Goal: Transaction & Acquisition: Purchase product/service

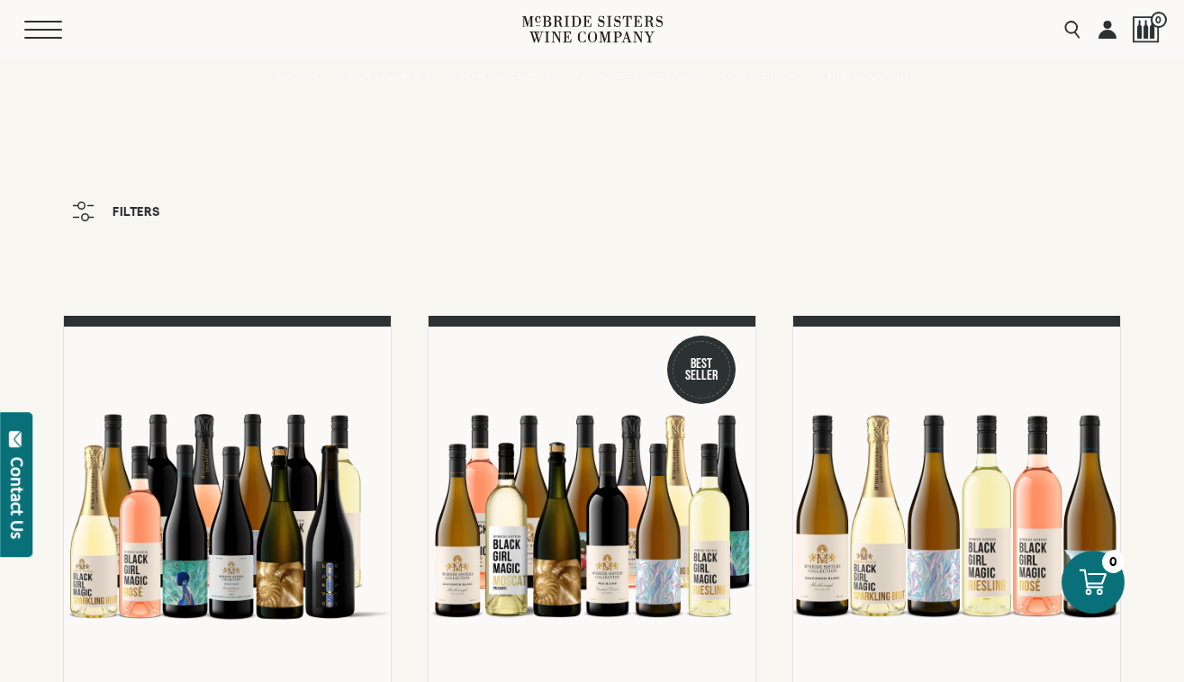
click at [45, 35] on button "Menu" at bounding box center [56, 30] width 65 height 18
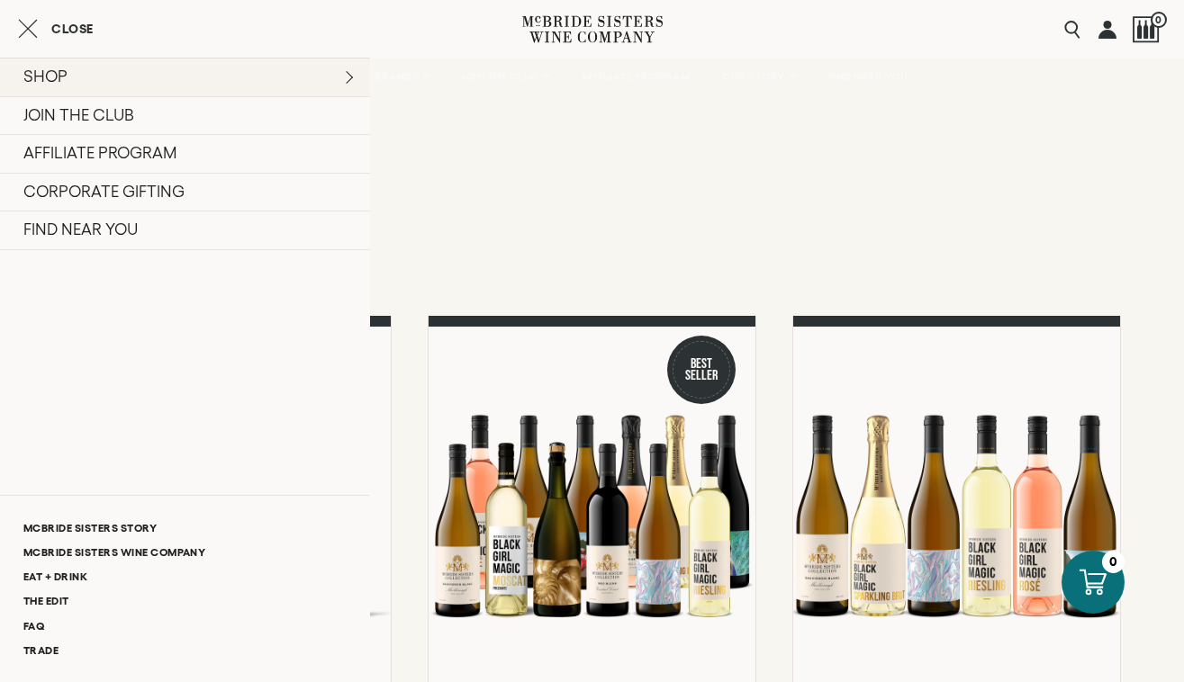
click at [353, 77] on link "SHOP" at bounding box center [185, 77] width 370 height 39
click at [327, 77] on link "SHOP" at bounding box center [185, 77] width 370 height 39
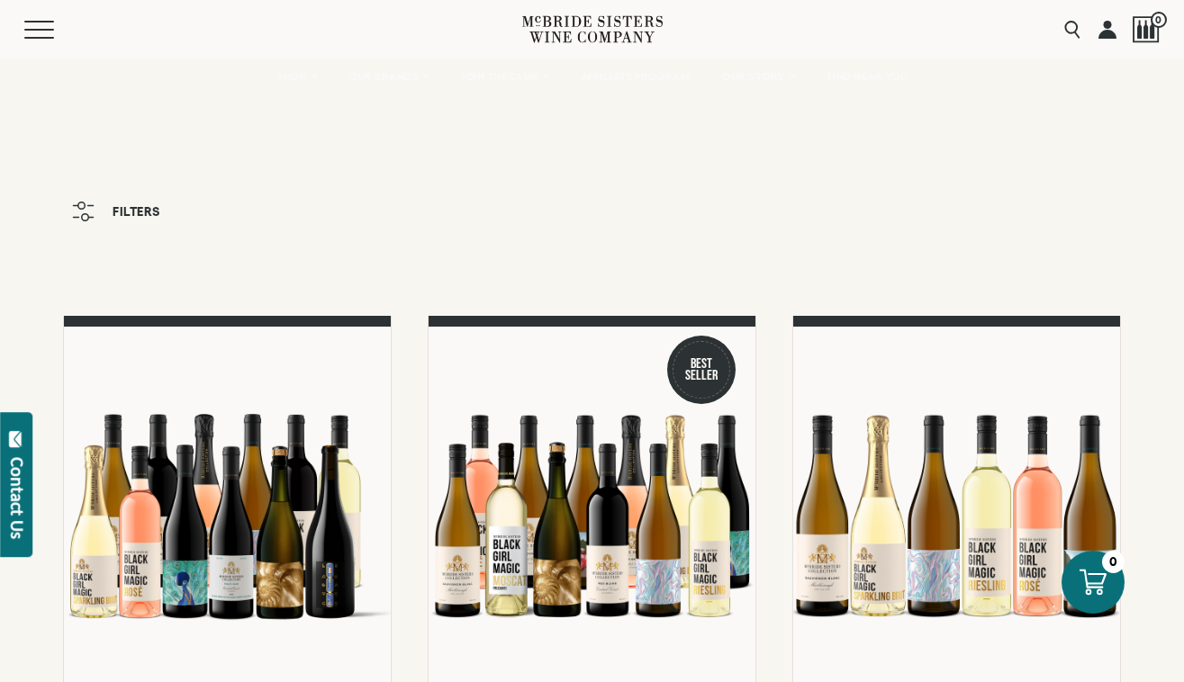
click at [50, 16] on div "Menu" at bounding box center [273, 29] width 498 height 59
click at [48, 23] on button "Menu" at bounding box center [56, 30] width 65 height 18
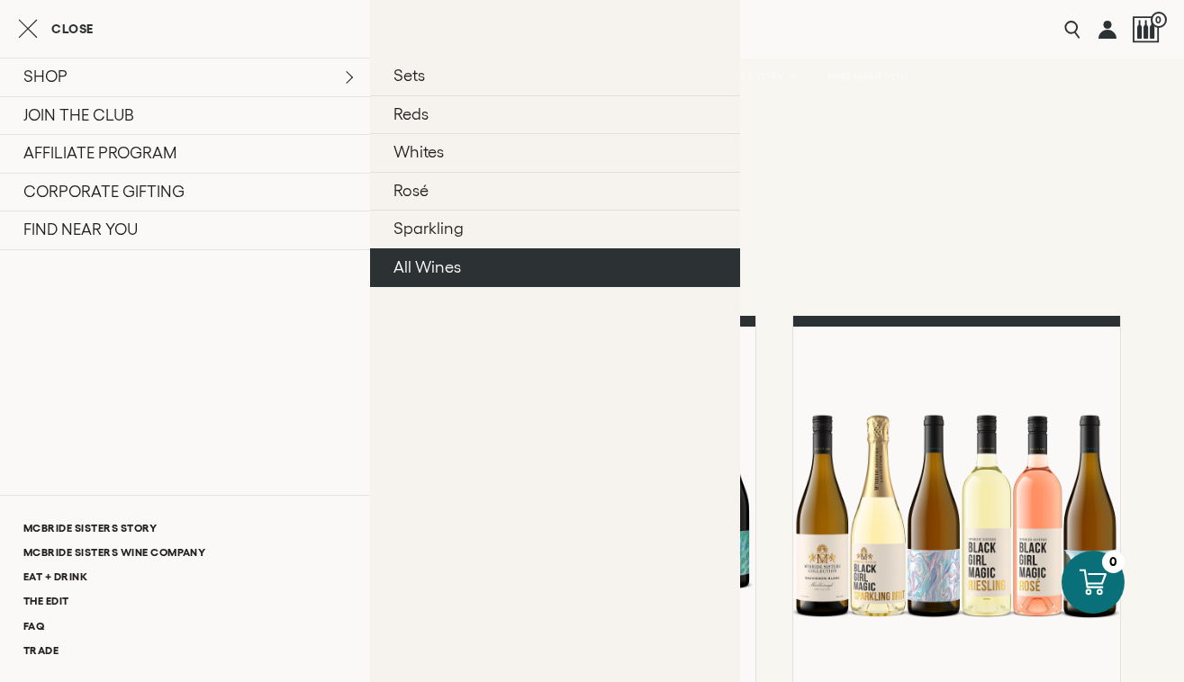
click at [444, 270] on link "All Wines" at bounding box center [555, 267] width 370 height 39
